Goal: Transaction & Acquisition: Purchase product/service

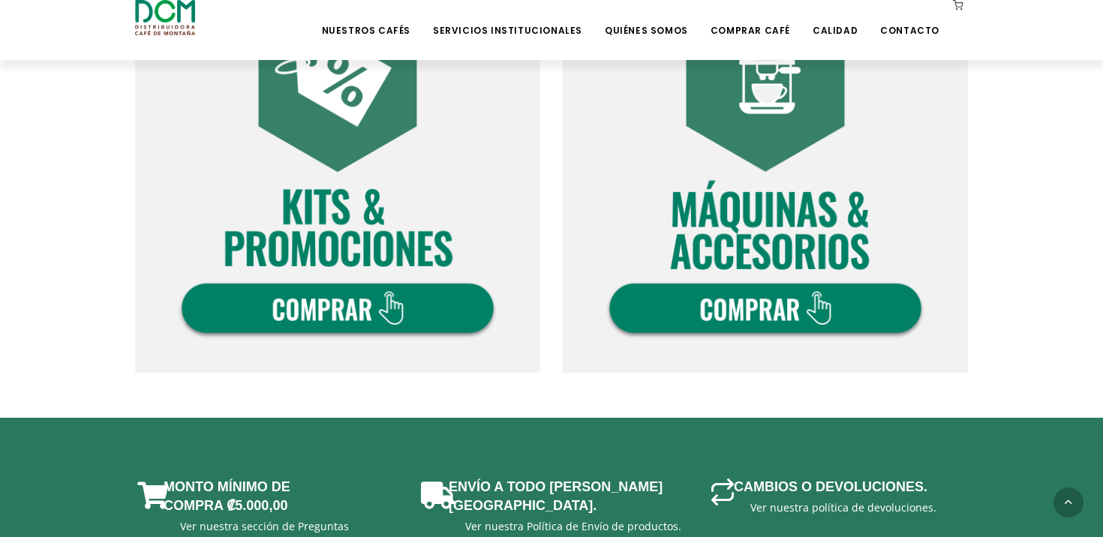
scroll to position [1009, 0]
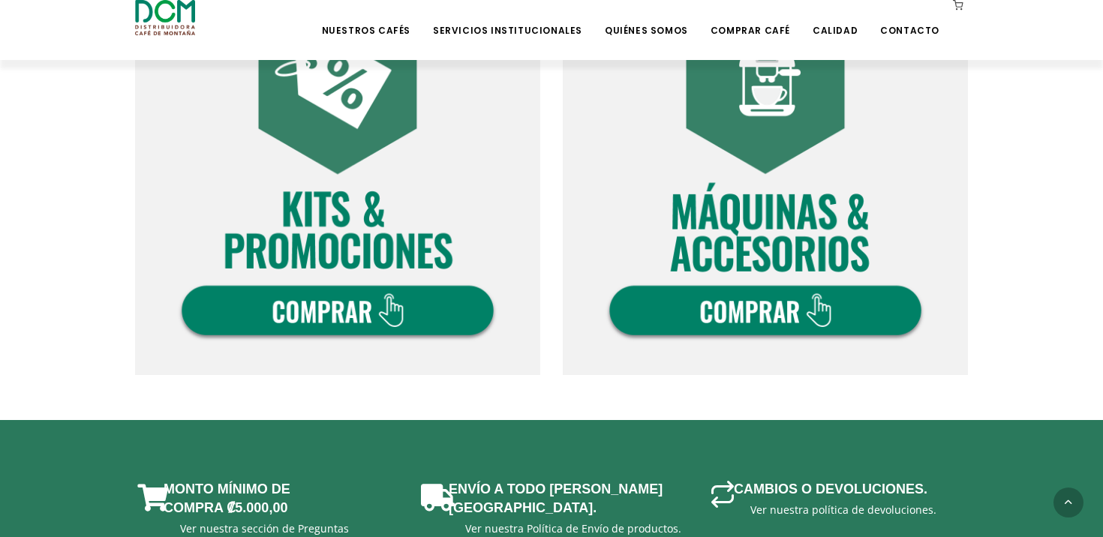
click at [686, 305] on img at bounding box center [765, 172] width 405 height 405
click at [338, 298] on img at bounding box center [337, 172] width 405 height 405
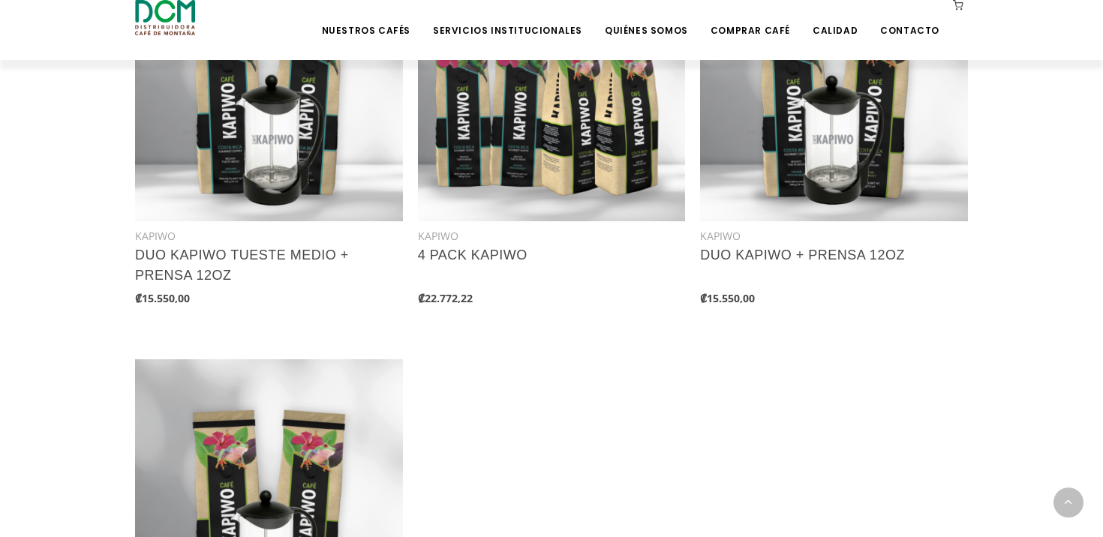
scroll to position [1646, 0]
